Goal: Information Seeking & Learning: Learn about a topic

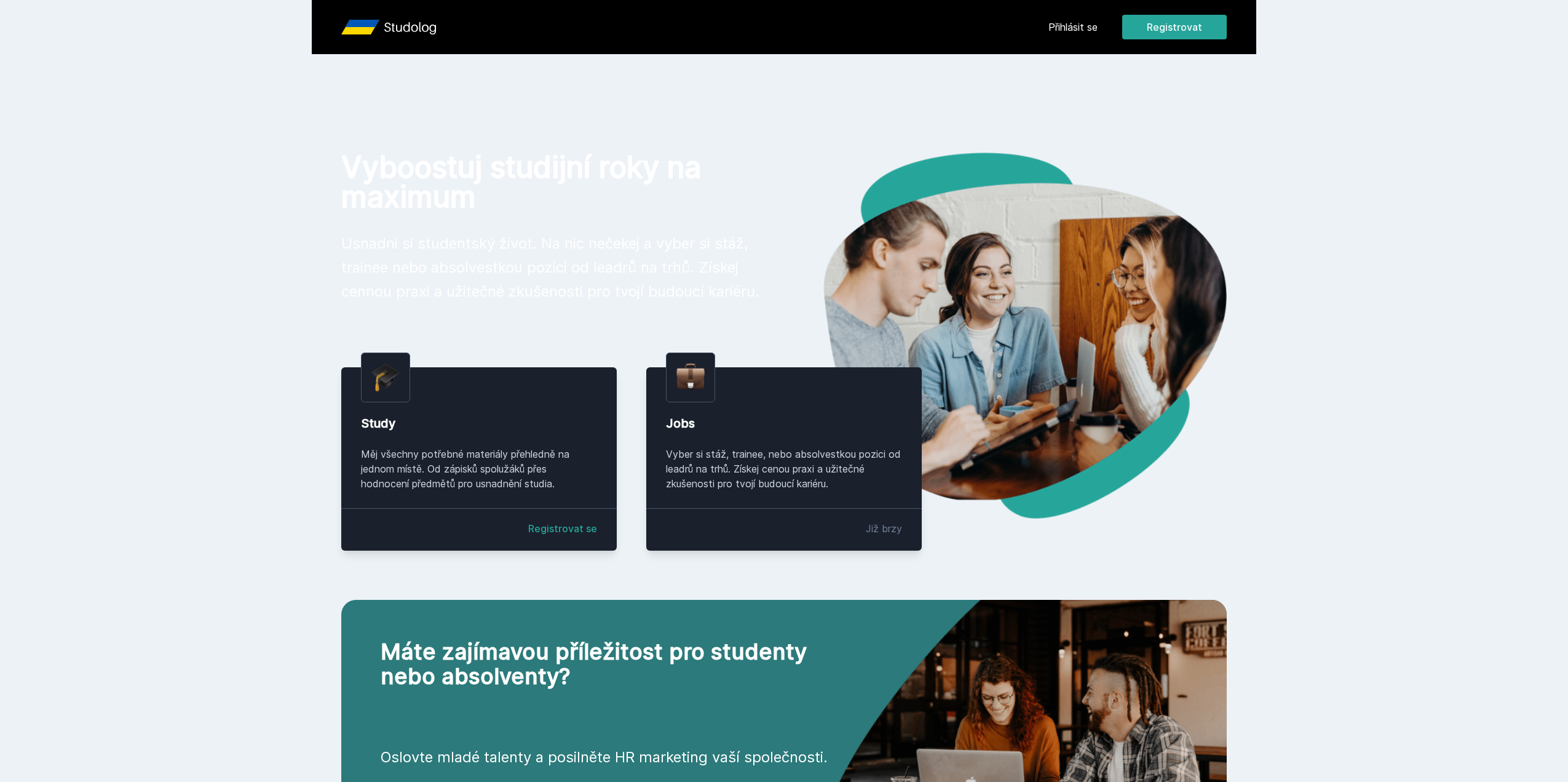
click at [1098, 30] on link "Přihlásit se" at bounding box center [1073, 27] width 49 height 15
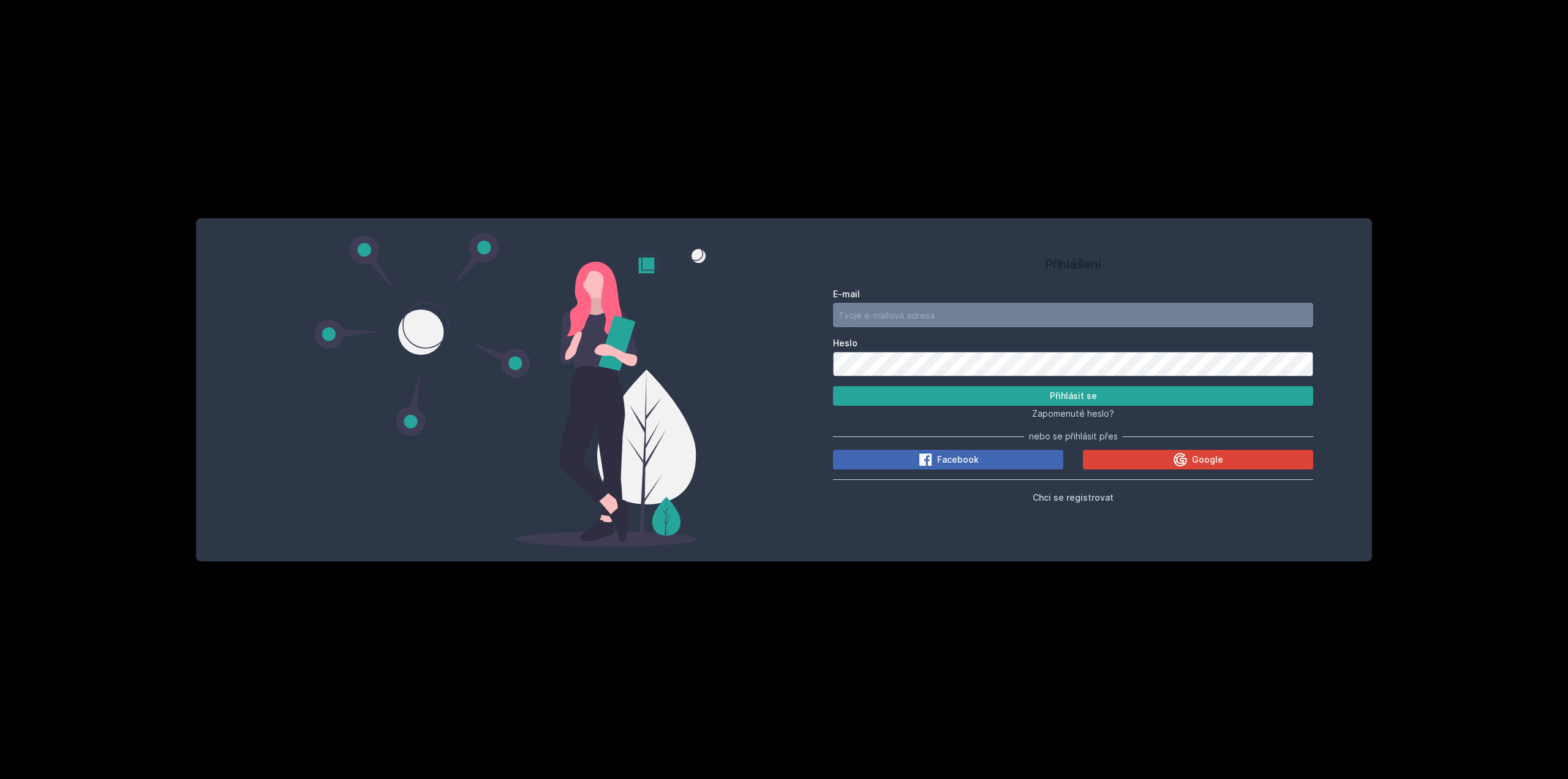
click at [918, 326] on input "E-mail" at bounding box center [1074, 315] width 481 height 24
click at [940, 267] on h1 "Přihlášení" at bounding box center [1074, 264] width 481 height 18
click at [1128, 453] on button "Google" at bounding box center [1198, 459] width 230 height 20
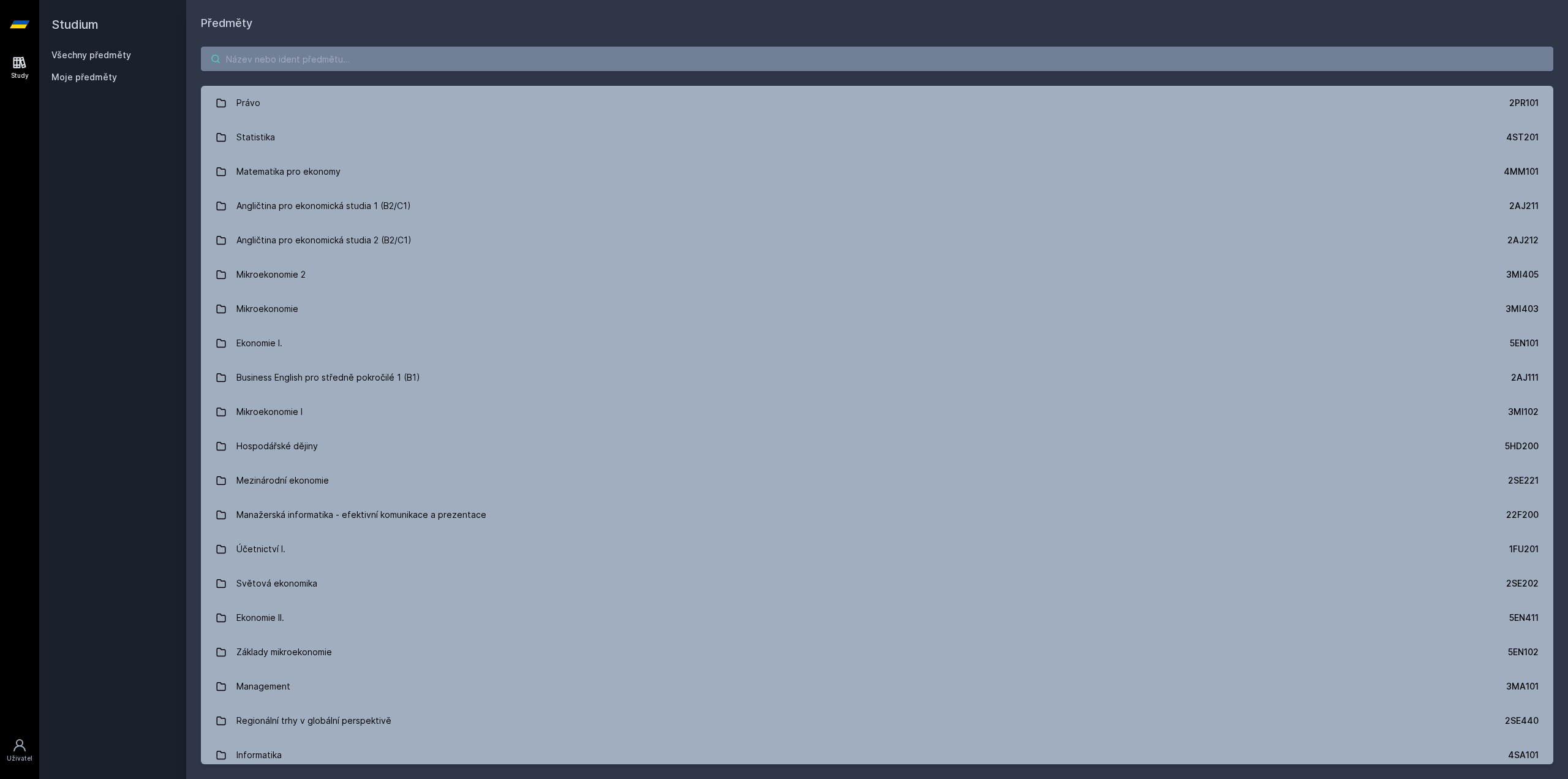
click at [296, 55] on input "search" at bounding box center [876, 59] width 1353 height 24
click at [305, 59] on input "search" at bounding box center [876, 59] width 1353 height 24
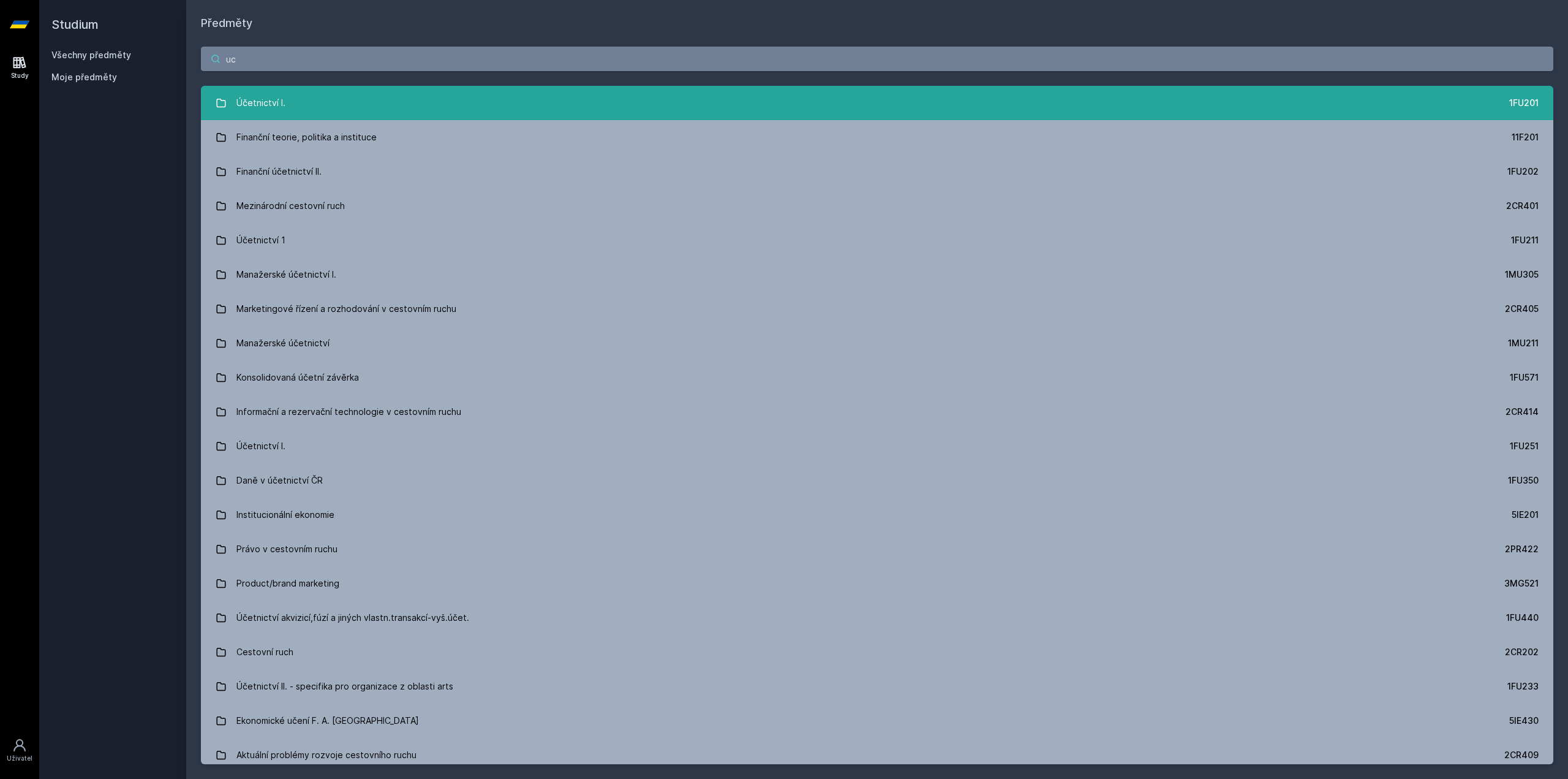
type input "uc"
click at [360, 91] on link "Účetnictví I. 1FU201" at bounding box center [876, 103] width 1353 height 35
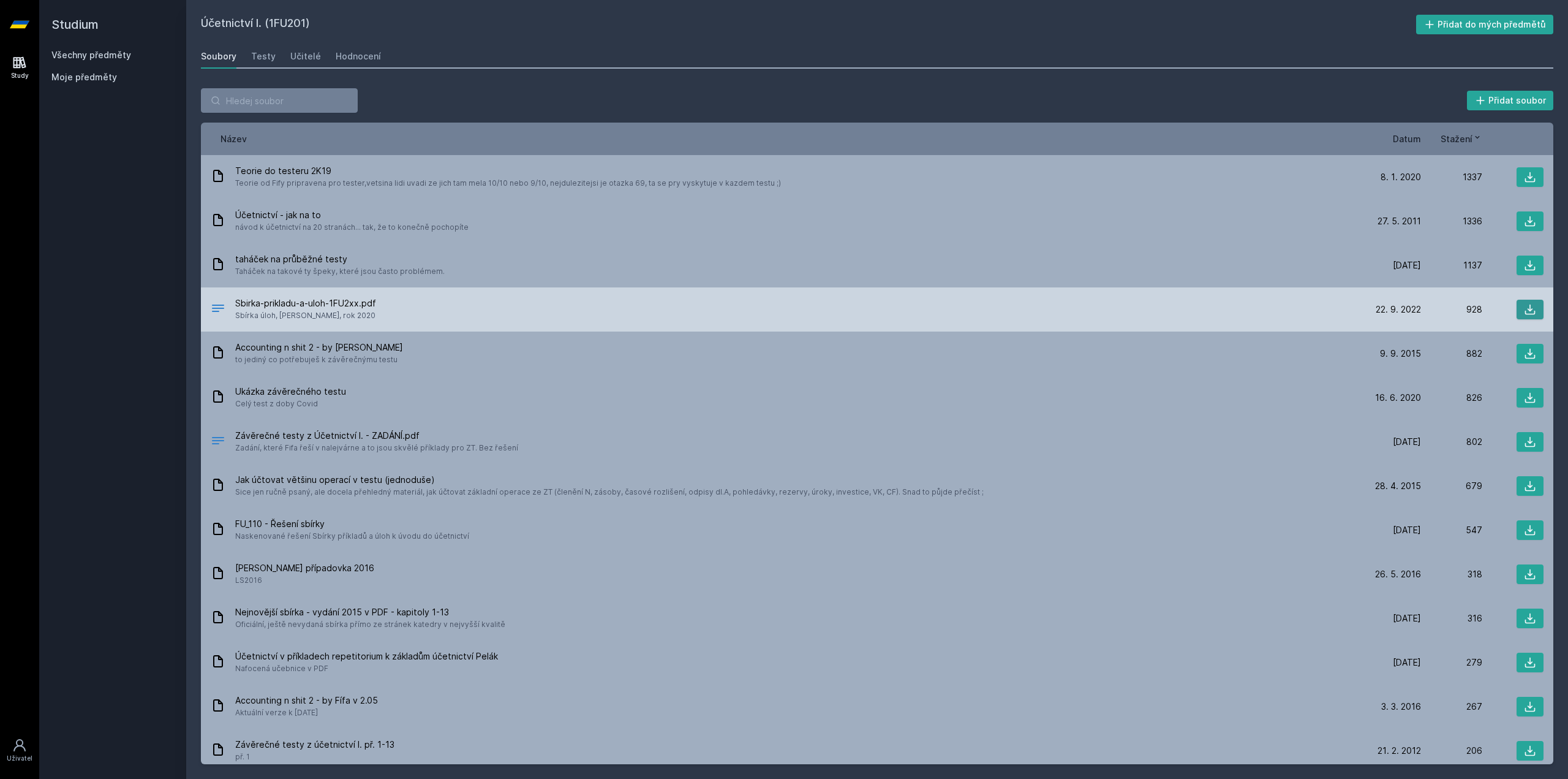
click at [1526, 304] on icon at bounding box center [1530, 310] width 12 height 12
